Goal: Task Accomplishment & Management: Use online tool/utility

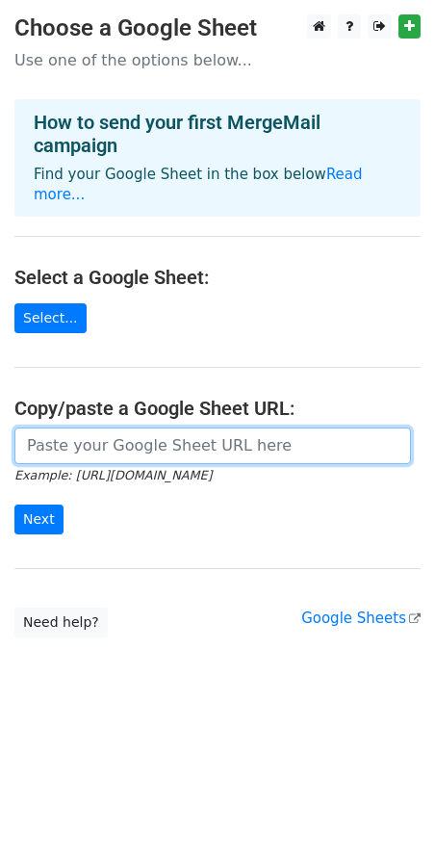
click at [103, 428] on input "url" at bounding box center [212, 446] width 397 height 37
paste input "https://docs.google.com/spreadsheets/d/1ycS6UE4mL_FcCbmLkC56EaJpzidBok3zpHKUX0q…"
type input "https://docs.google.com/spreadsheets/d/1ycS6UE4mL_FcCbmLkC56EaJpzidBok3zpHKUX0q…"
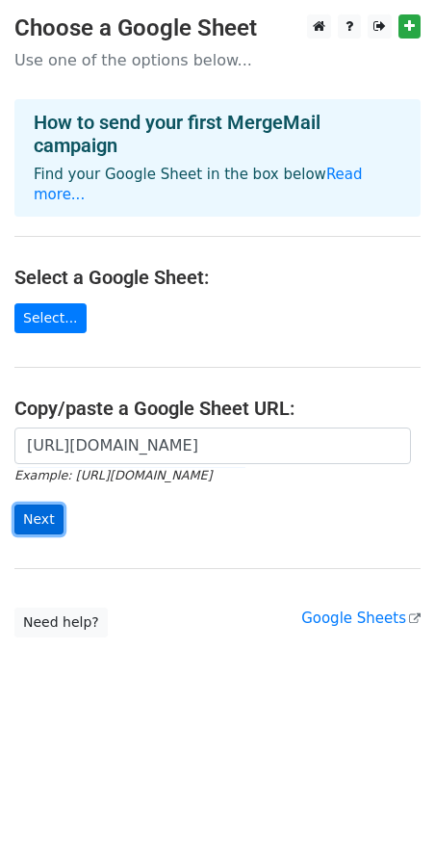
click at [39, 505] on input "Next" at bounding box center [38, 520] width 49 height 30
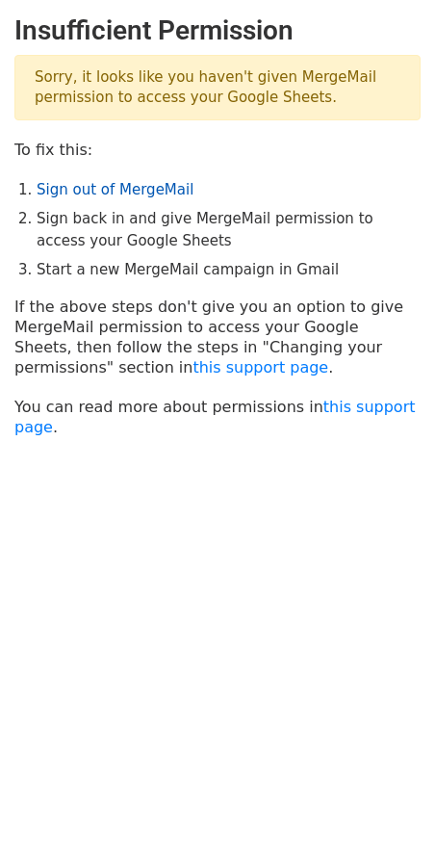
click at [109, 189] on link "Sign out of MergeMail" at bounding box center [115, 189] width 157 height 17
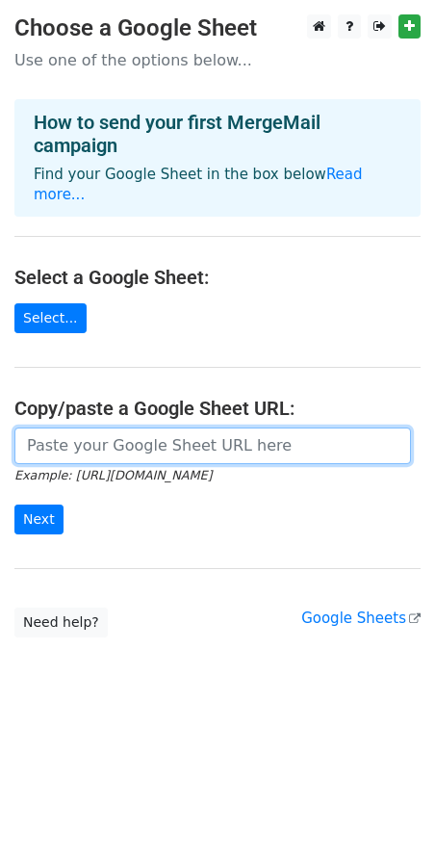
click at [149, 431] on input "url" at bounding box center [212, 446] width 397 height 37
paste input "[URL][DOMAIN_NAME]"
type input "https://docs.google.com/spreadsheets/d/1ycS6UE4mL_FcCbmLkC56EaJpzidBok3zpHKUX0q…"
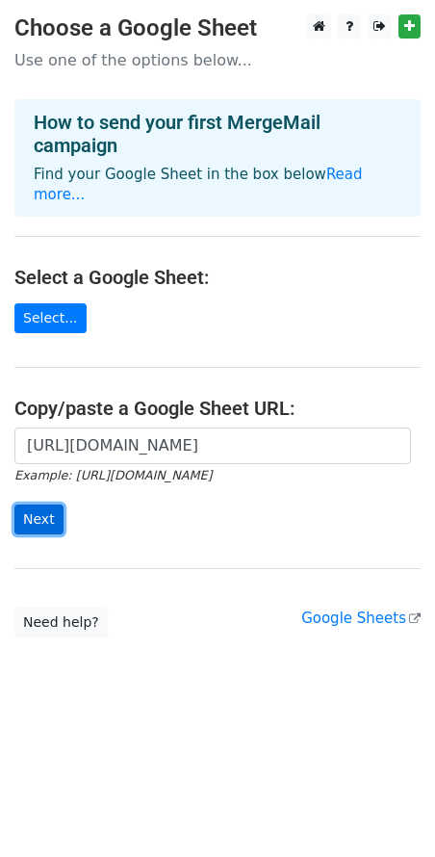
click at [36, 505] on input "Next" at bounding box center [38, 520] width 49 height 30
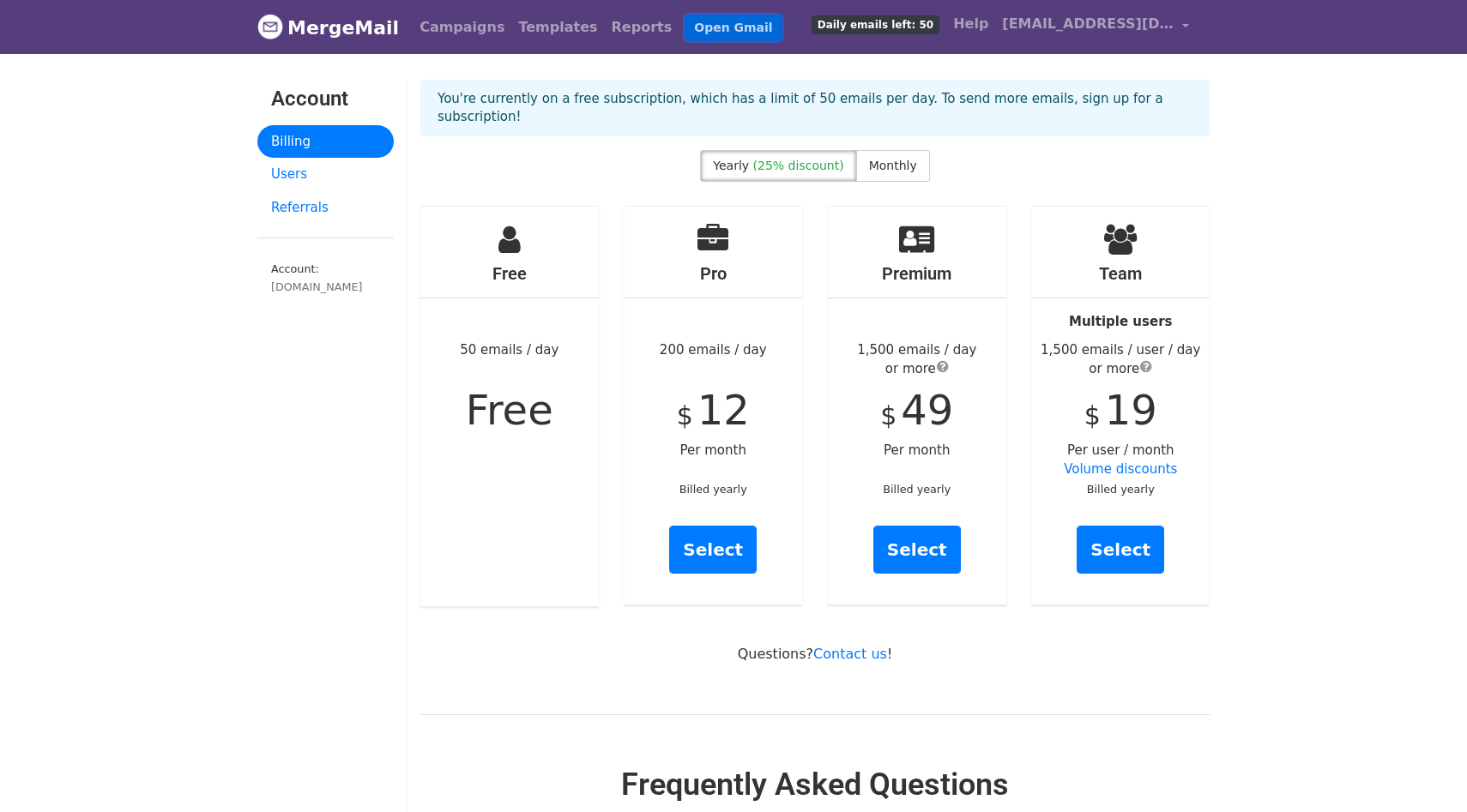
click at [691, 36] on link "Open Gmail" at bounding box center [733, 28] width 95 height 25
click at [1158, 24] on span "sgdeshmukh@scu.edu" at bounding box center [1088, 23] width 172 height 20
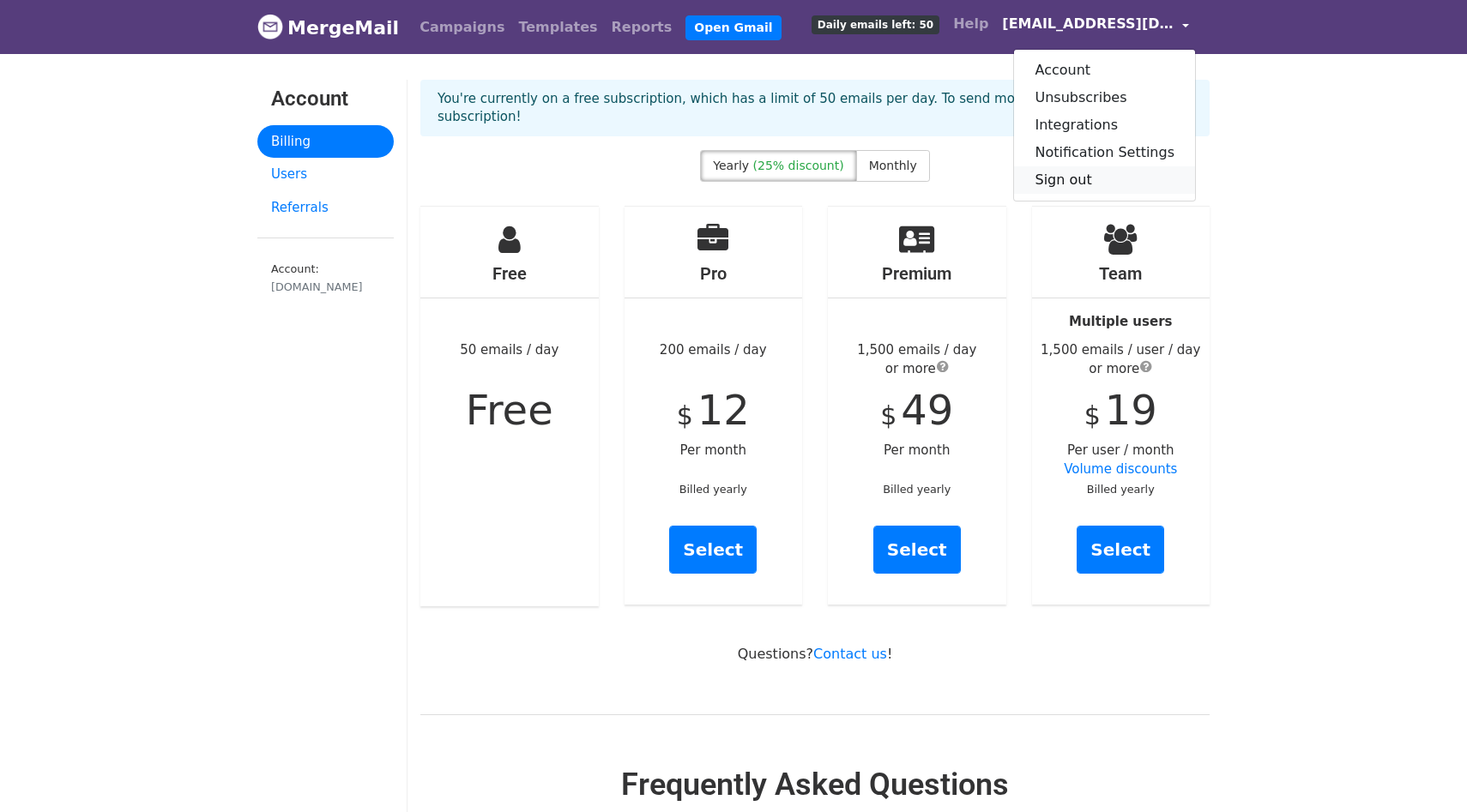
click at [1080, 175] on link "Sign out" at bounding box center [1104, 180] width 181 height 28
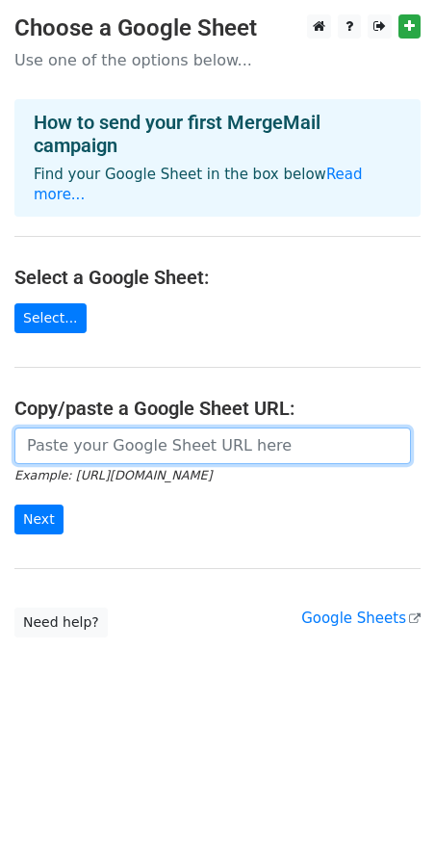
click at [104, 428] on input "url" at bounding box center [212, 446] width 397 height 37
paste input "[URL][DOMAIN_NAME]"
type input "xhttps://docs.google.com/spreadsheets/d/1ycS6UE4mL_FcCbmLkC56EaJpzidBok3zpHKUX0…"
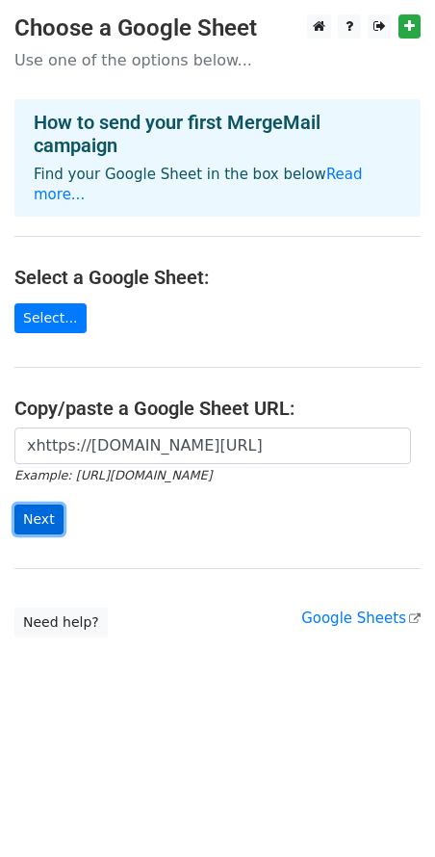
scroll to position [0, 0]
click at [35, 507] on input "Next" at bounding box center [38, 520] width 49 height 30
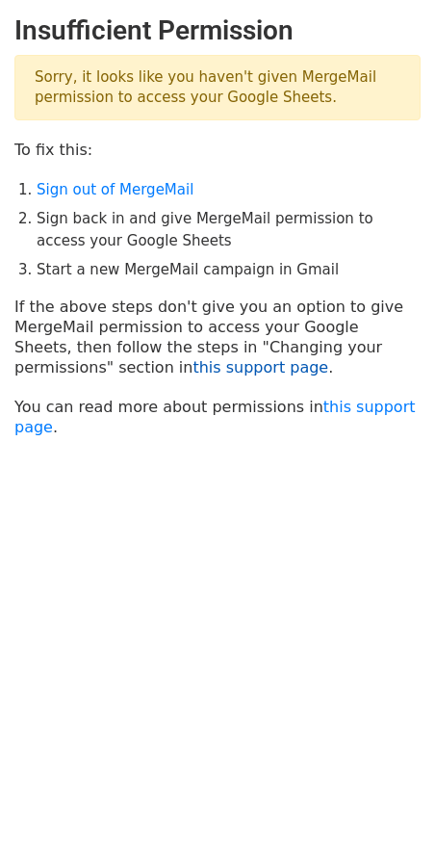
click at [193, 370] on link "this support page" at bounding box center [261, 367] width 136 height 18
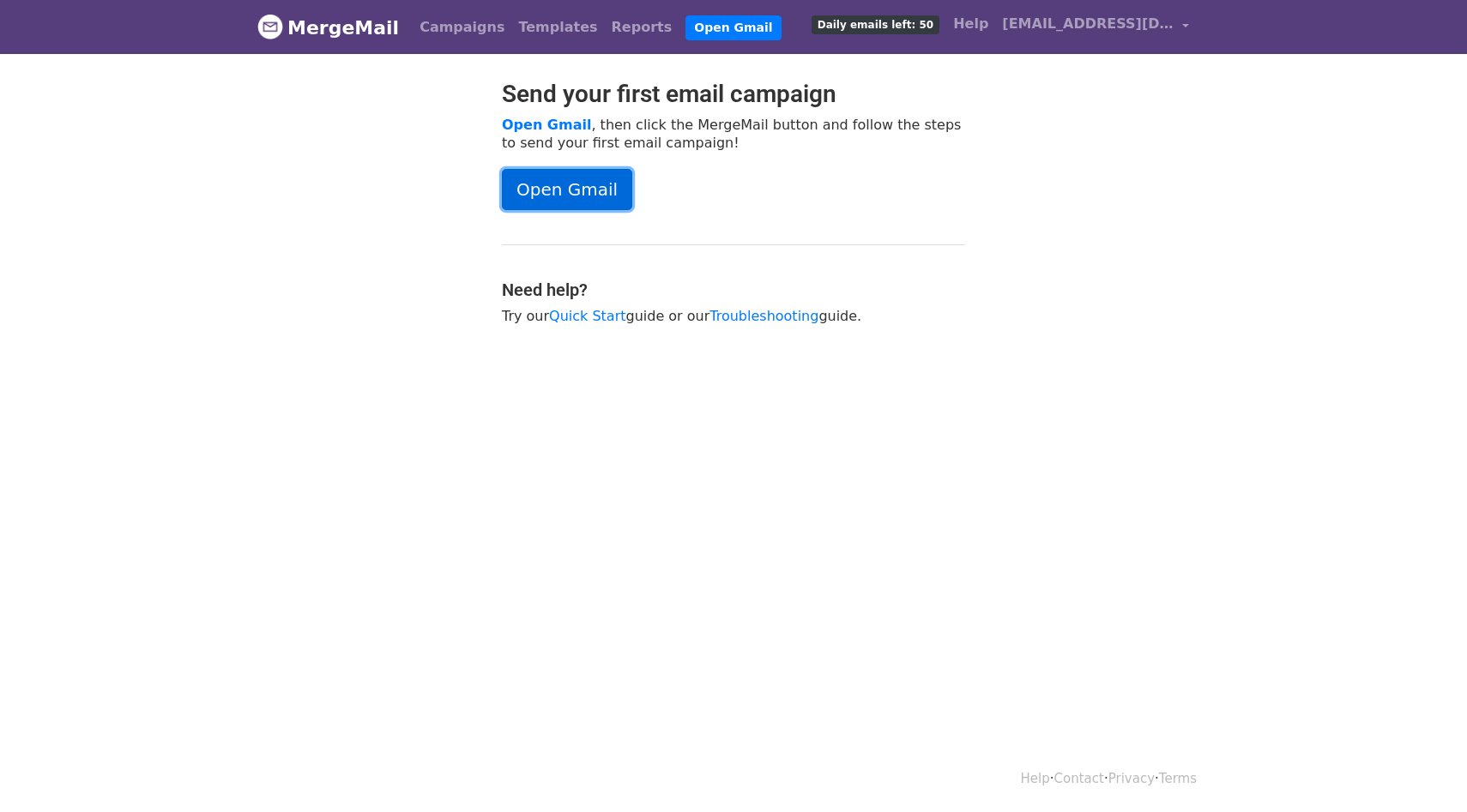
click at [566, 196] on link "Open Gmail" at bounding box center [566, 190] width 130 height 41
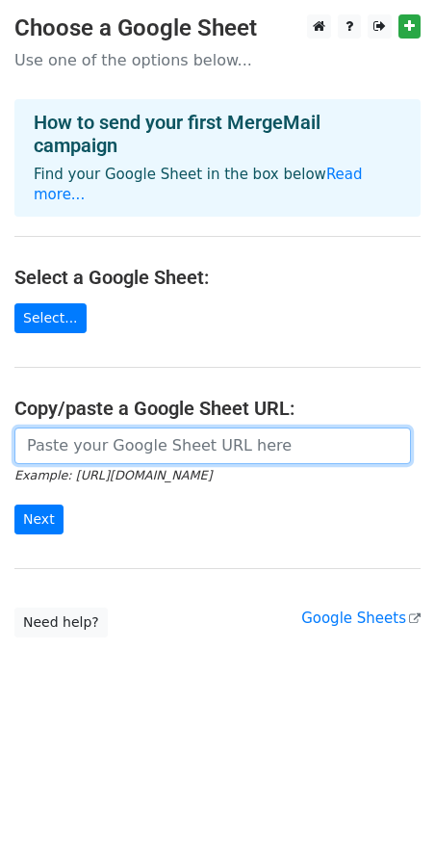
click at [33, 429] on input "url" at bounding box center [212, 446] width 397 height 37
paste input "[URL][DOMAIN_NAME]"
type input "[URL][DOMAIN_NAME]"
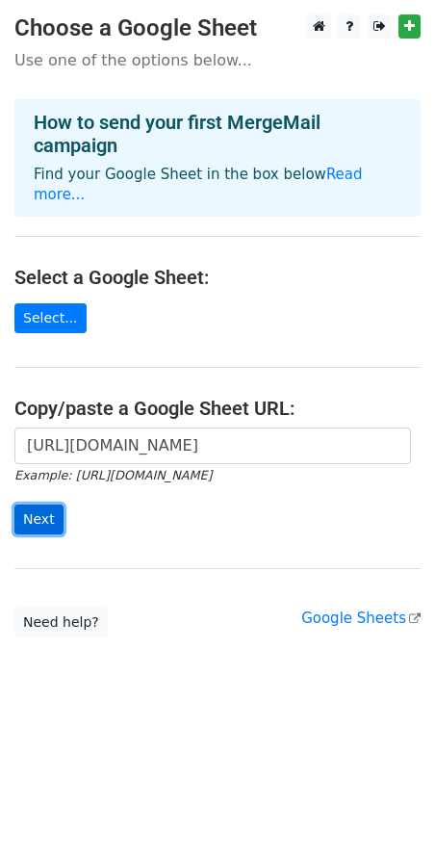
click at [43, 505] on input "Next" at bounding box center [38, 520] width 49 height 30
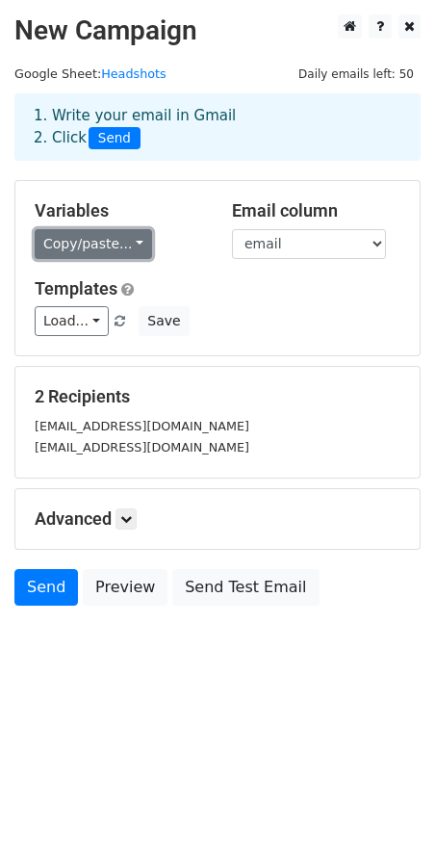
click at [123, 251] on link "Copy/paste..." at bounding box center [94, 244] width 118 height 30
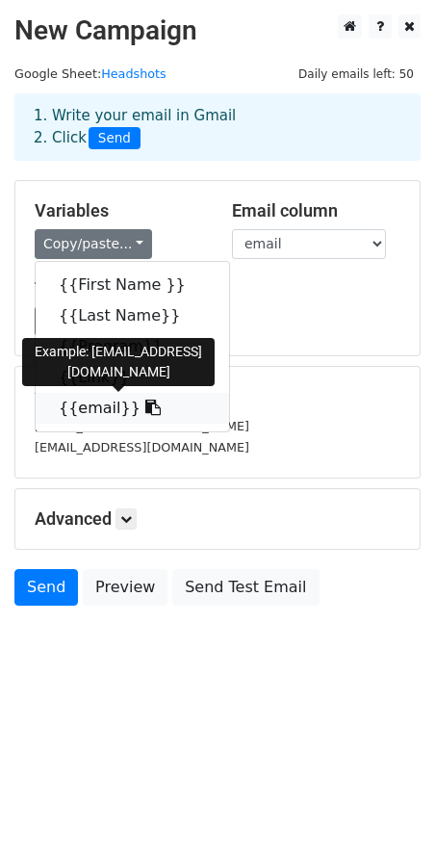
click at [99, 407] on link "{{email}}" at bounding box center [133, 408] width 194 height 31
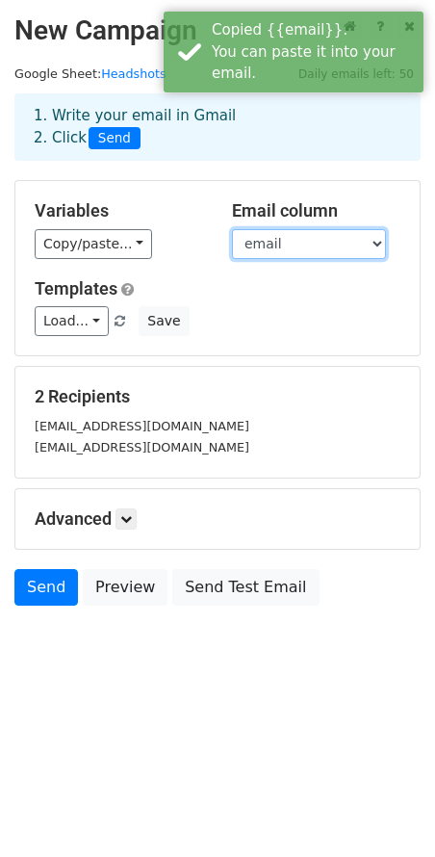
click at [300, 243] on select "First Name Last Name Program Link email" at bounding box center [309, 244] width 154 height 30
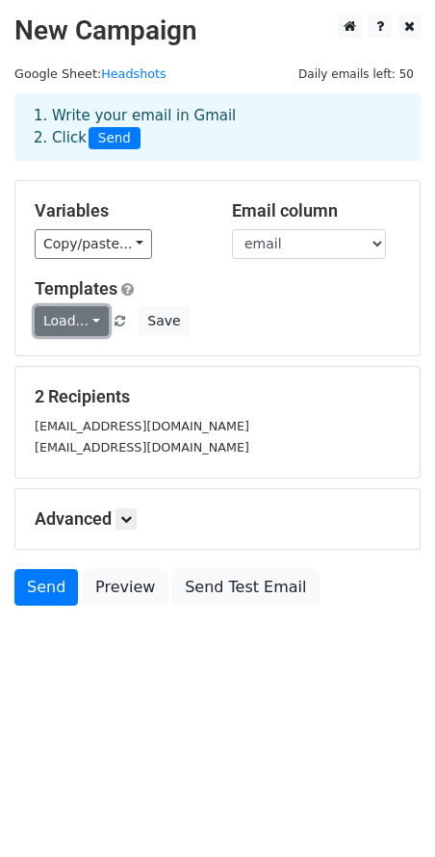
click at [83, 330] on link "Load..." at bounding box center [72, 321] width 74 height 30
click at [199, 289] on h5 "Templates" at bounding box center [218, 288] width 366 height 21
click at [132, 520] on icon at bounding box center [126, 519] width 12 height 12
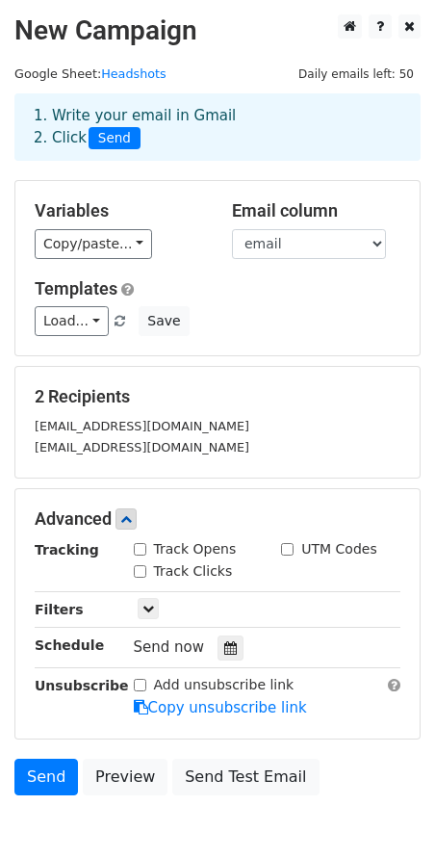
click at [248, 298] on h5 "Templates" at bounding box center [218, 288] width 366 height 21
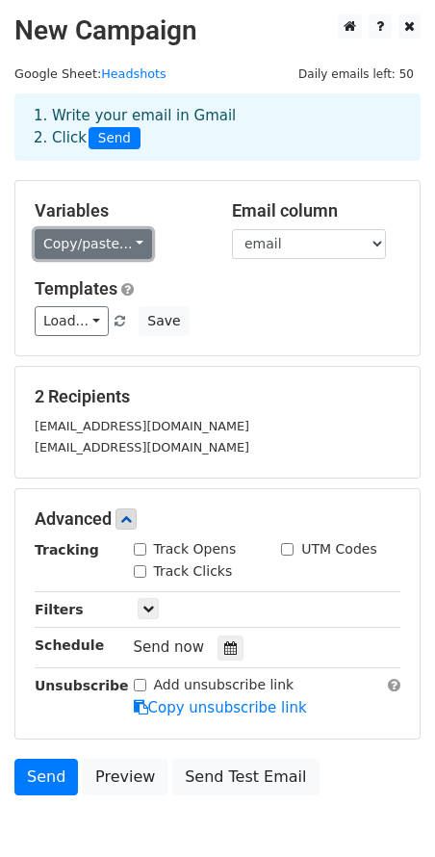
click at [121, 248] on link "Copy/paste..." at bounding box center [94, 244] width 118 height 30
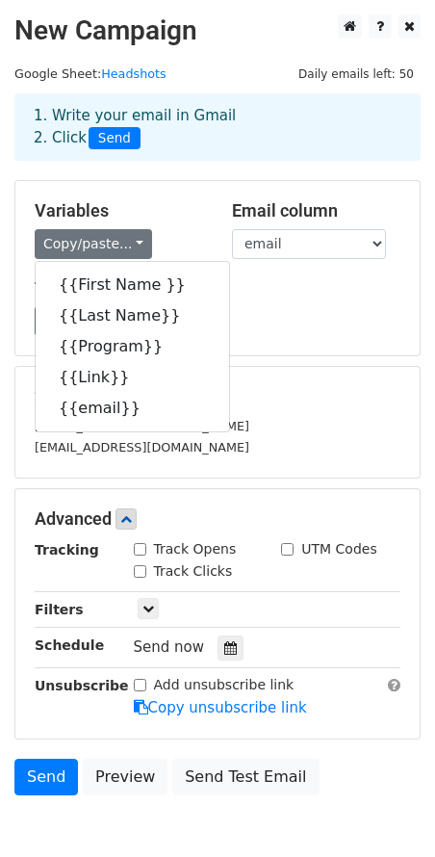
click at [159, 226] on div "Variables Copy/paste... {{First Name }} {{Last Name}} {{Program}} {{Link}} {{em…" at bounding box center [118, 229] width 197 height 59
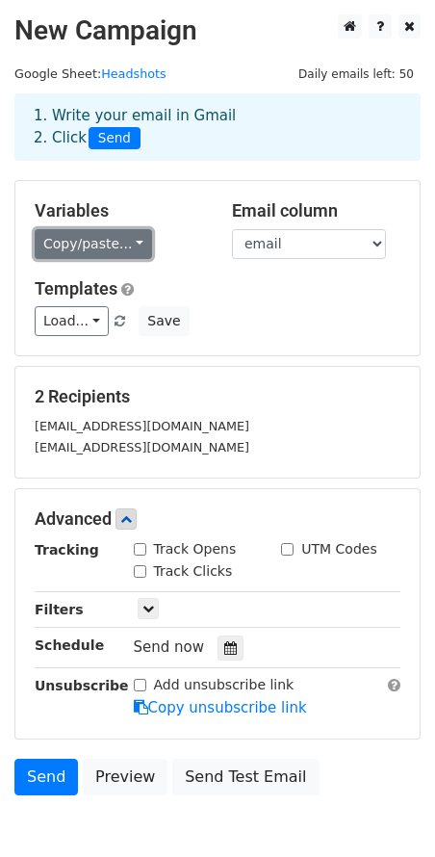
click at [115, 247] on link "Copy/paste..." at bounding box center [94, 244] width 118 height 30
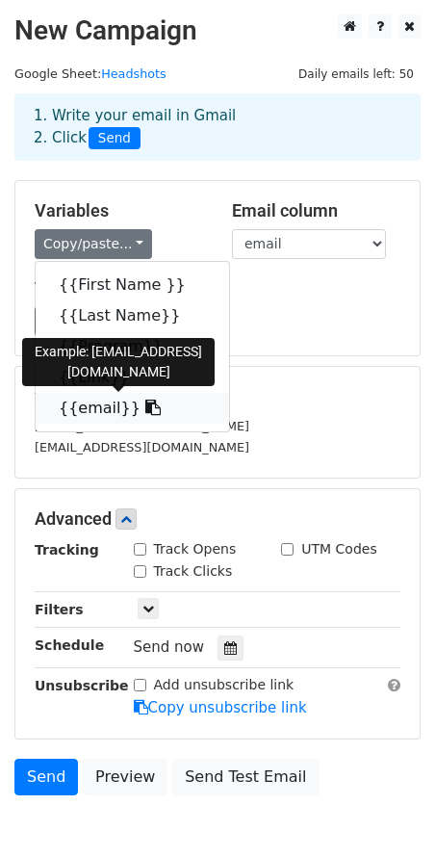
click at [92, 402] on link "{{email}}" at bounding box center [133, 408] width 194 height 31
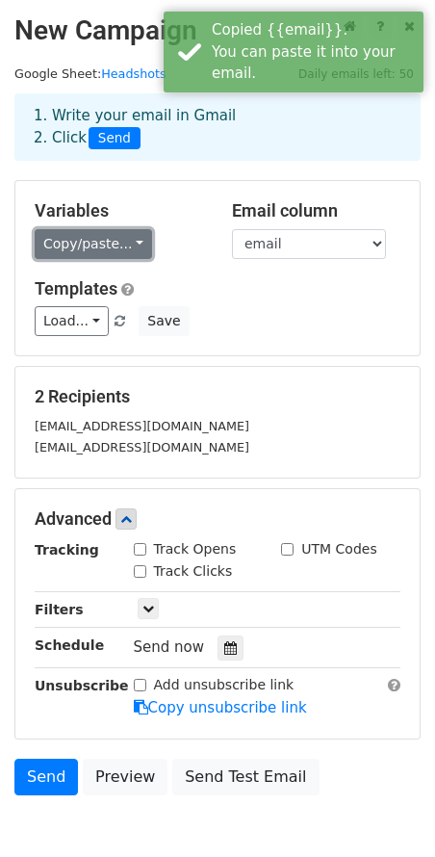
click at [125, 233] on link "Copy/paste..." at bounding box center [94, 244] width 118 height 30
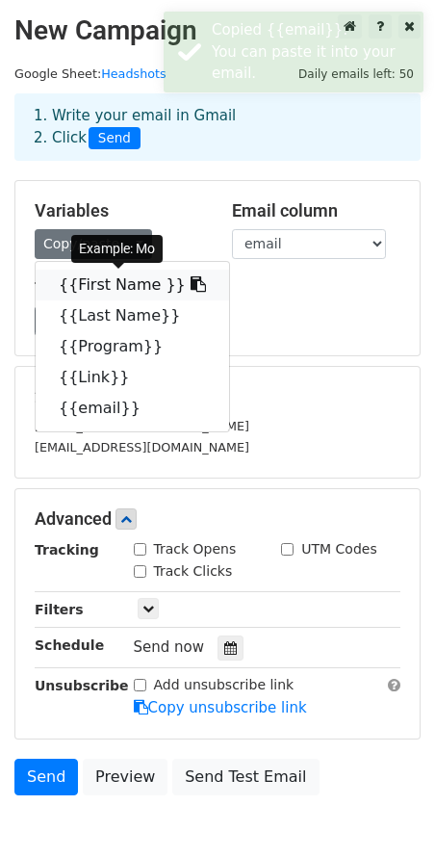
click at [100, 295] on link "{{First Name }}" at bounding box center [133, 285] width 194 height 31
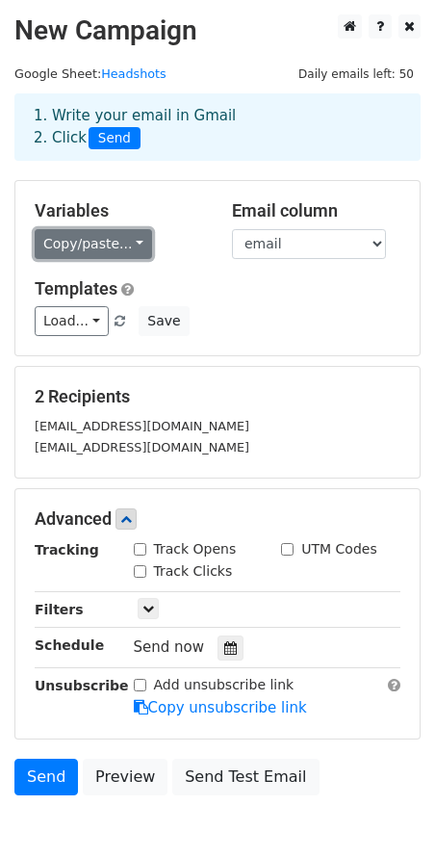
click at [107, 254] on link "Copy/paste..." at bounding box center [94, 244] width 118 height 30
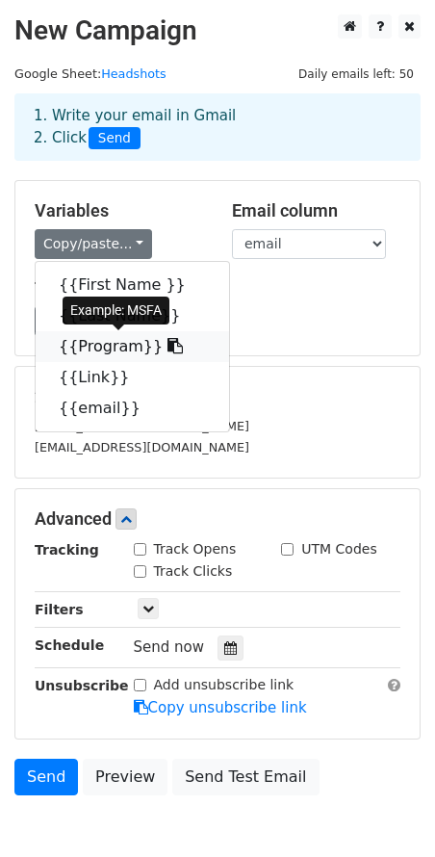
click at [112, 336] on link "{{Program}}" at bounding box center [133, 346] width 194 height 31
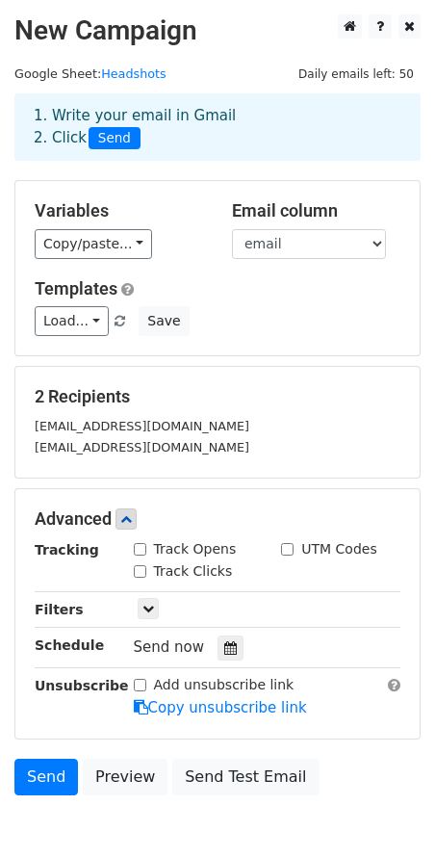
click at [267, 295] on h5 "Templates" at bounding box center [218, 288] width 366 height 21
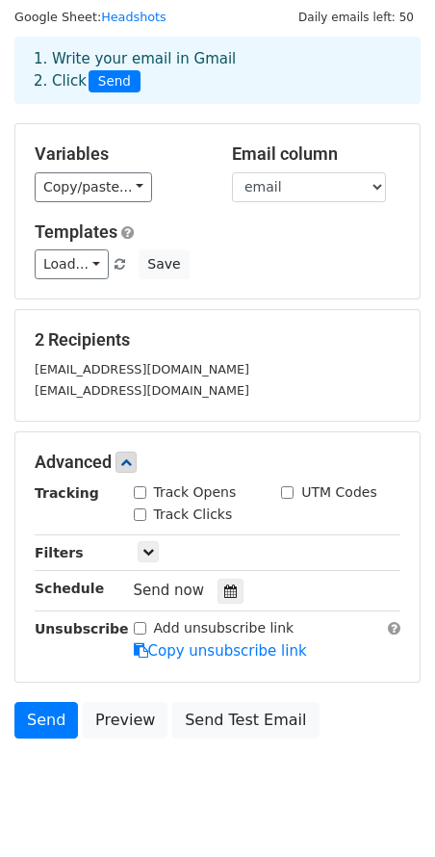
scroll to position [62, 0]
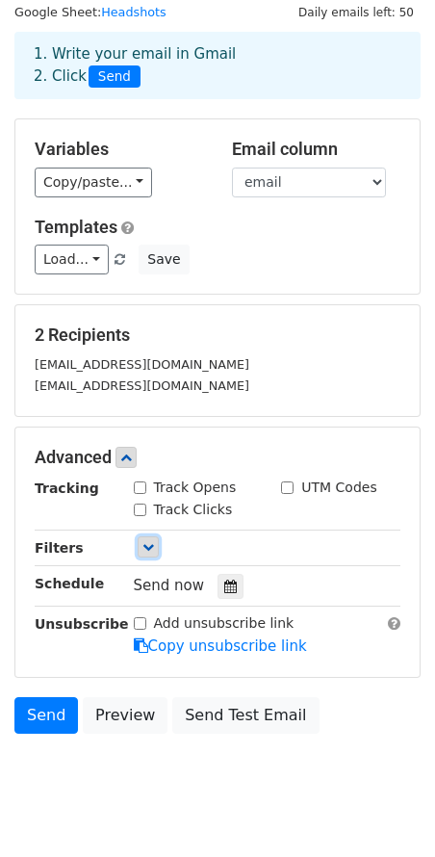
click at [154, 544] on link at bounding box center [148, 546] width 21 height 21
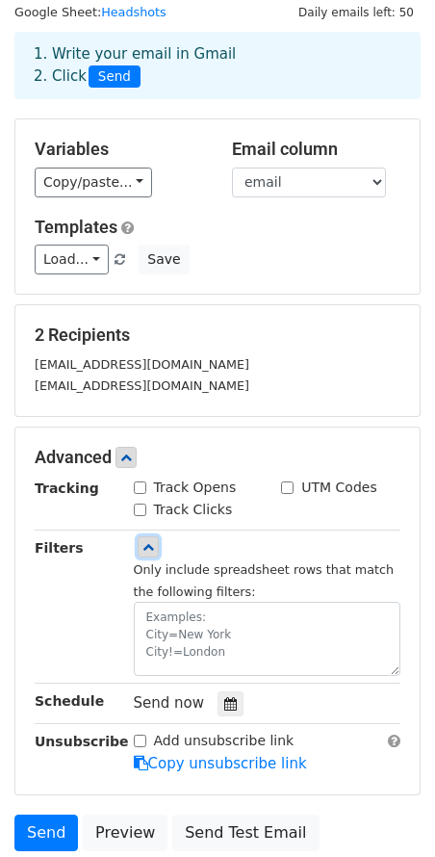
click at [154, 544] on link at bounding box center [148, 546] width 21 height 21
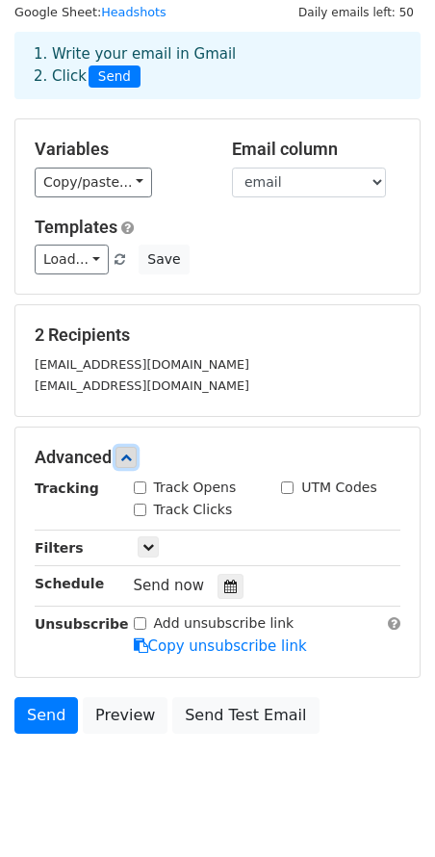
click at [125, 458] on icon at bounding box center [126, 458] width 12 height 12
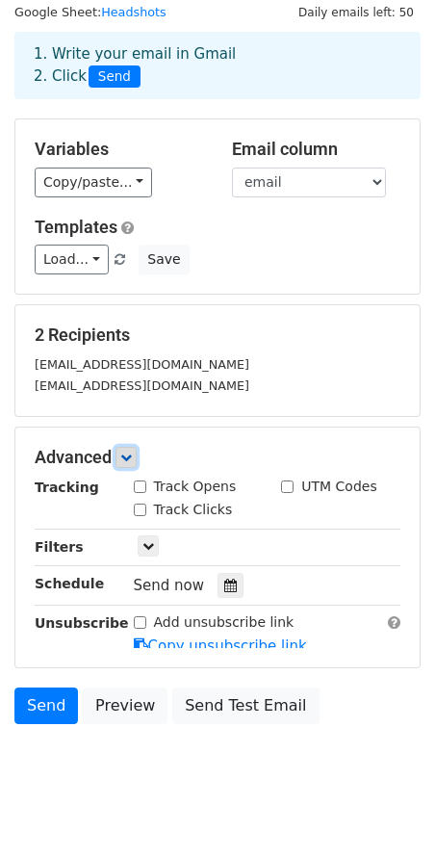
scroll to position [0, 0]
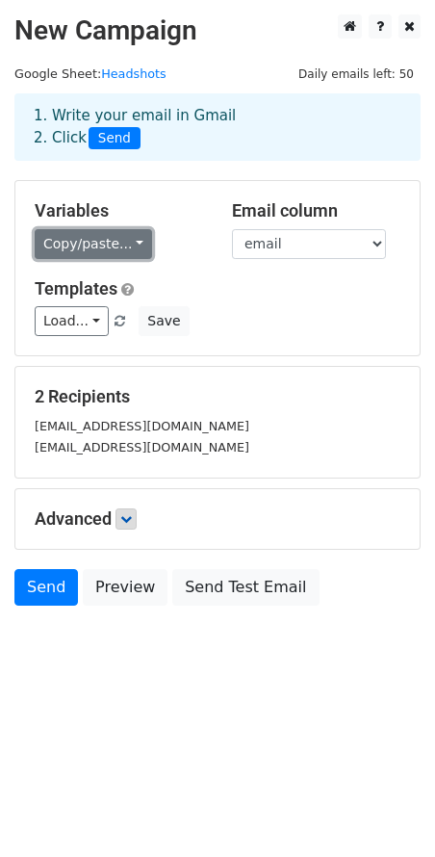
click at [134, 257] on link "Copy/paste..." at bounding box center [94, 244] width 118 height 30
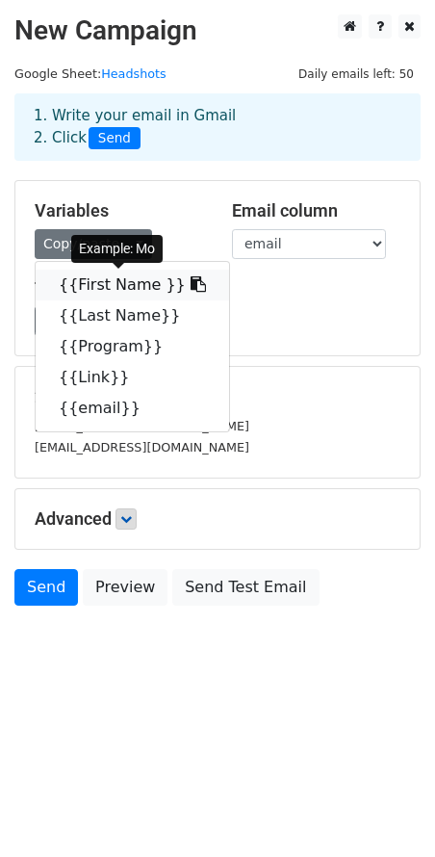
click at [109, 290] on link "{{First Name }}" at bounding box center [133, 285] width 194 height 31
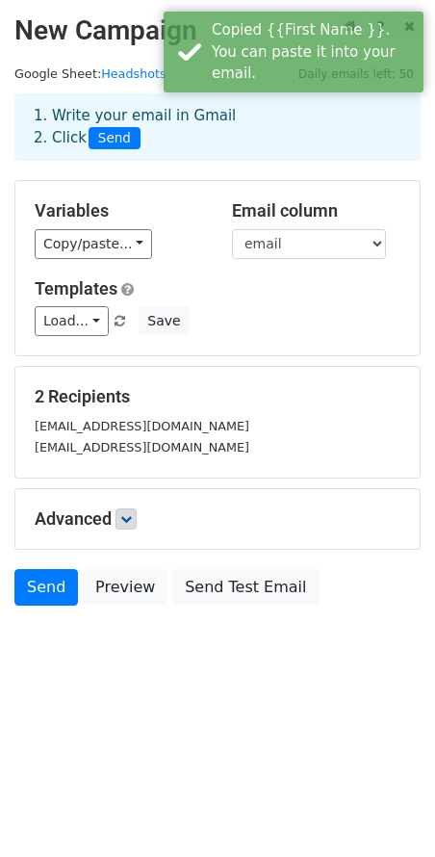
click at [342, 296] on h5 "Templates" at bounding box center [218, 288] width 366 height 21
click at [324, 245] on select "First Name Last Name Program Link email" at bounding box center [309, 244] width 154 height 30
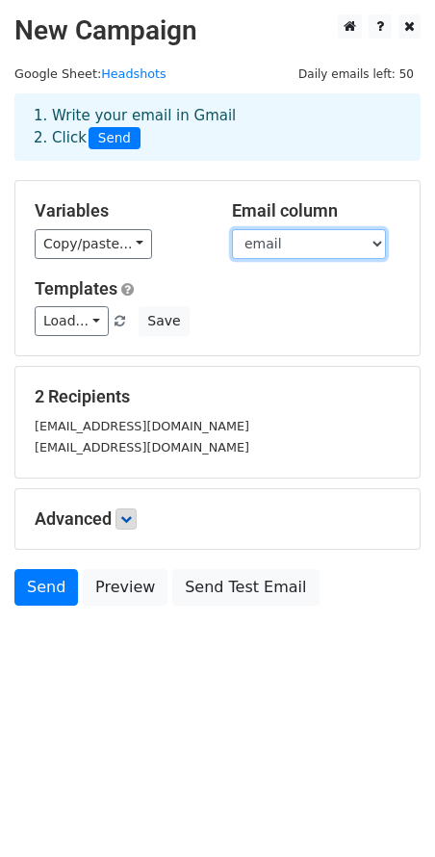
click at [232, 229] on select "First Name Last Name Program Link email" at bounding box center [309, 244] width 154 height 30
click at [314, 304] on div "Templates Load... No templates saved Save" at bounding box center [217, 307] width 395 height 59
click at [301, 279] on h5 "Templates" at bounding box center [218, 288] width 366 height 21
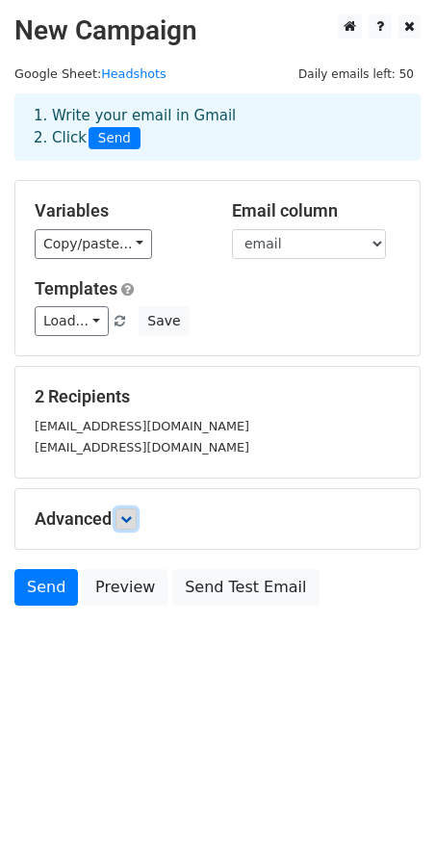
click at [137, 513] on link at bounding box center [126, 519] width 21 height 21
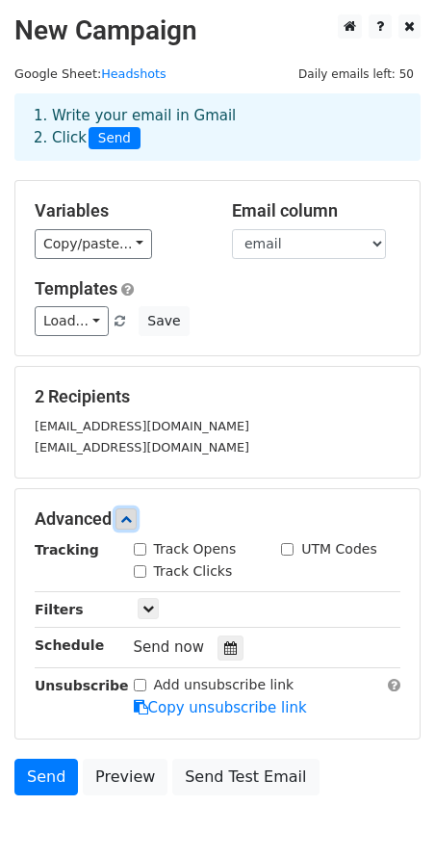
scroll to position [100, 0]
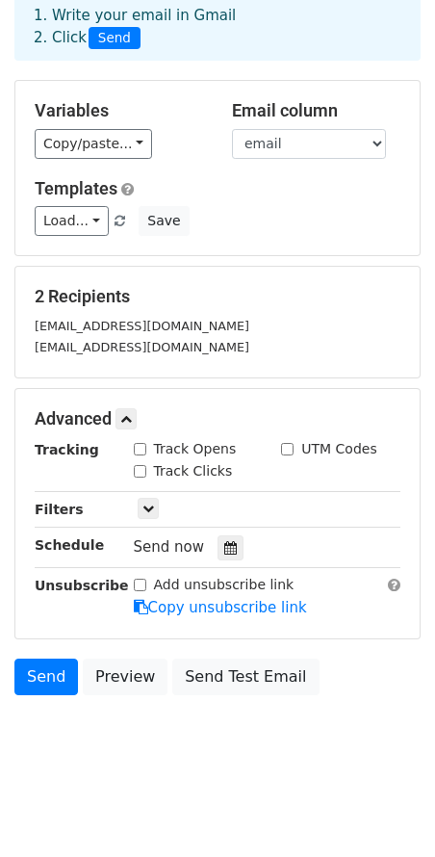
click at [150, 742] on body "New Campaign Daily emails left: 50 Google Sheet: Headshots 1. Write your email …" at bounding box center [217, 348] width 435 height 868
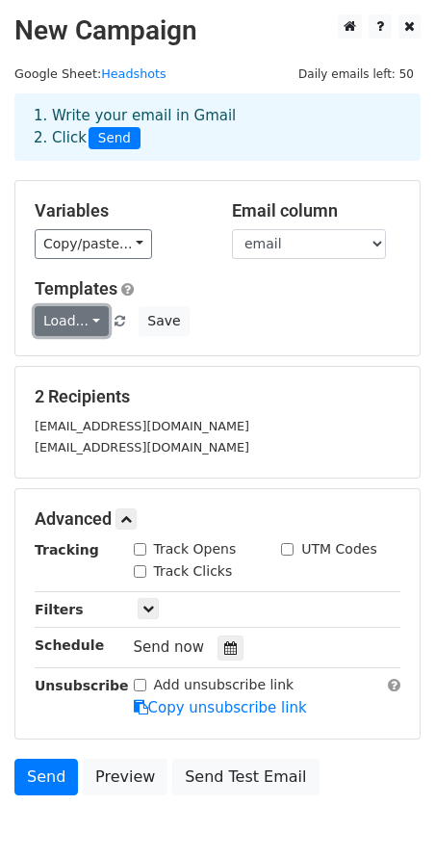
click at [101, 322] on link "Load..." at bounding box center [72, 321] width 74 height 30
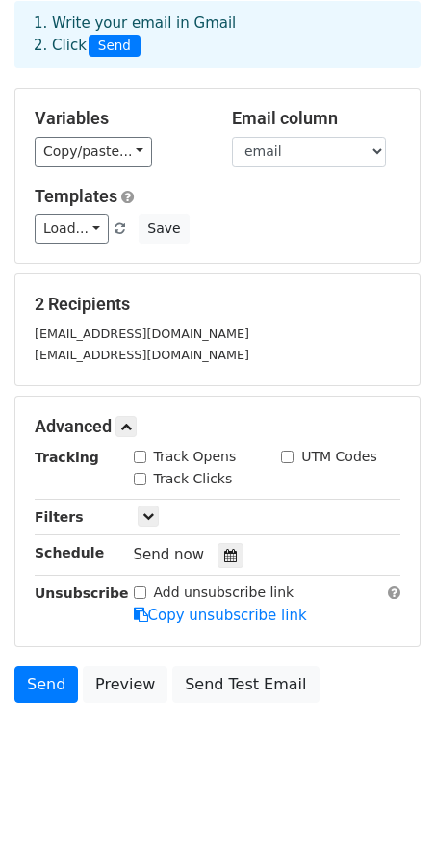
scroll to position [100, 0]
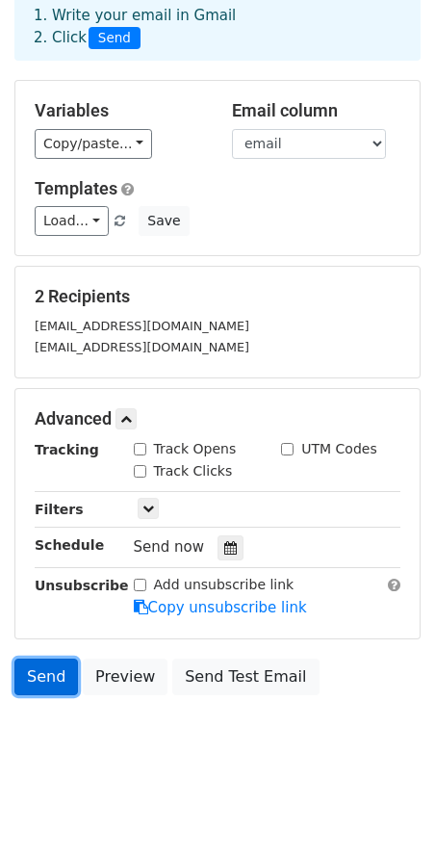
click at [64, 682] on link "Send" at bounding box center [46, 677] width 64 height 37
